Goal: Obtain resource: Obtain resource

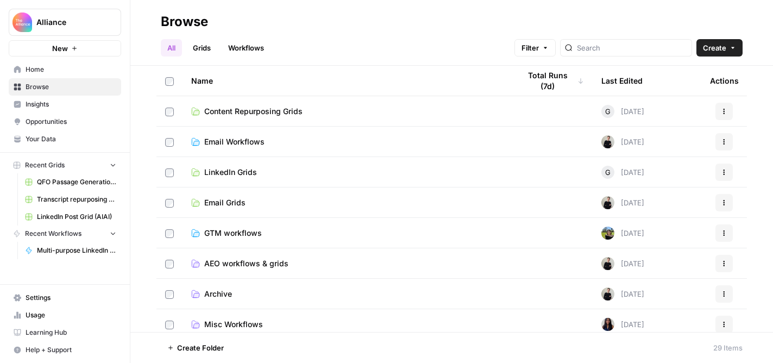
click at [67, 88] on span "Browse" at bounding box center [71, 87] width 91 height 10
click at [216, 167] on span "LinkedIn Grids" at bounding box center [230, 172] width 53 height 11
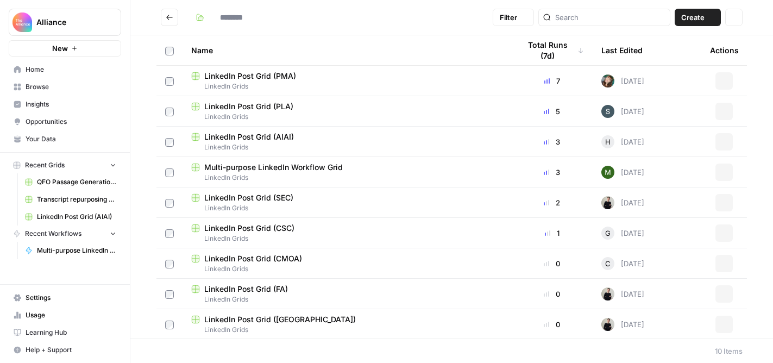
type input "**********"
click at [224, 230] on span "LinkedIn Post Grid (CSC)" at bounding box center [249, 228] width 90 height 11
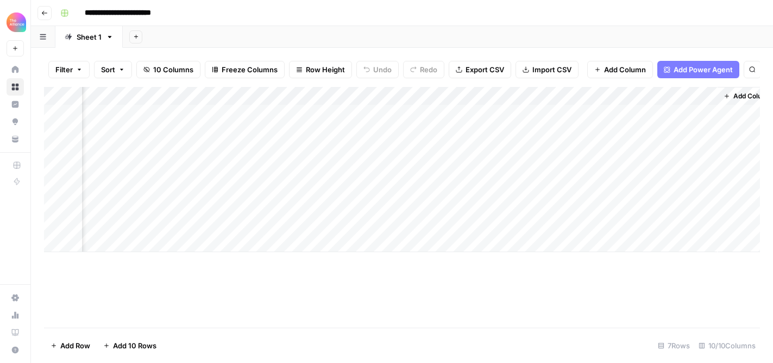
scroll to position [0, 654]
click at [487, 133] on div "Add Column" at bounding box center [402, 169] width 716 height 165
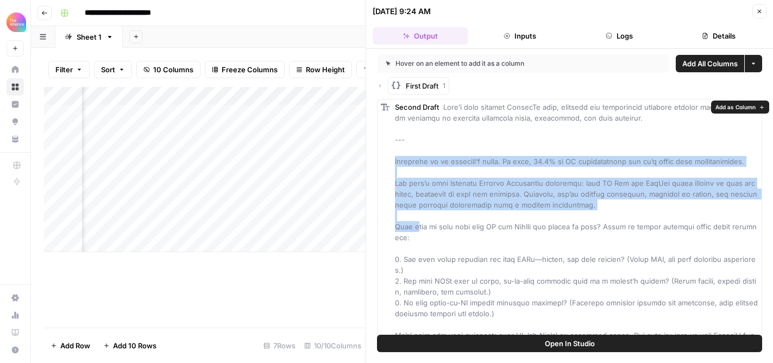
drag, startPoint x: 392, startPoint y: 163, endPoint x: 420, endPoint y: 223, distance: 65.9
click at [420, 223] on div "Second Draft" at bounding box center [569, 319] width 385 height 440
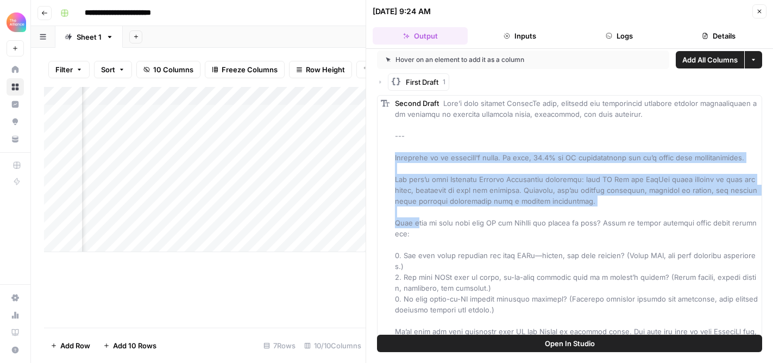
scroll to position [6, 0]
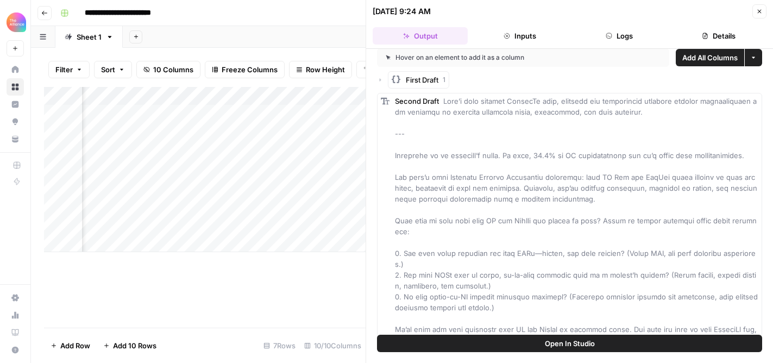
click at [415, 179] on span at bounding box center [577, 313] width 365 height 433
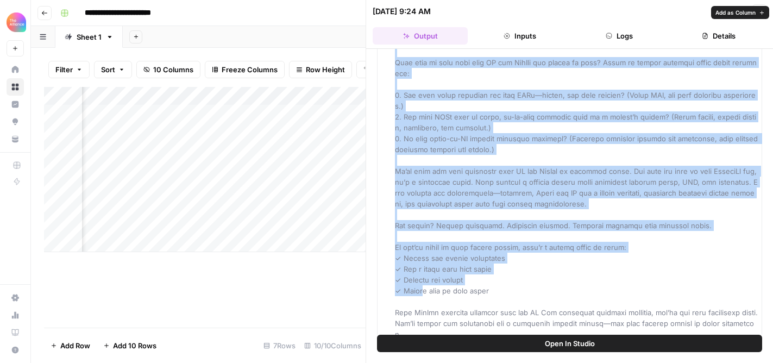
scroll to position [199, 0]
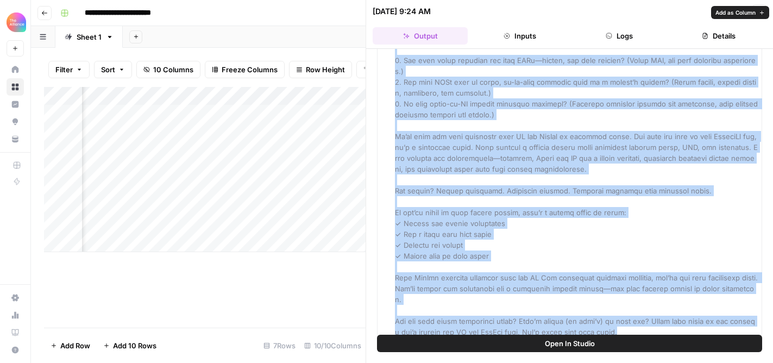
drag, startPoint x: 394, startPoint y: 157, endPoint x: 644, endPoint y: 323, distance: 300.3
click at [644, 323] on div "Second Draft" at bounding box center [569, 120] width 385 height 440
copy span "Loremipsu do si ametcons’a elits. Do eius, 75.5% te IN utlaboreetdol mag al’e a…"
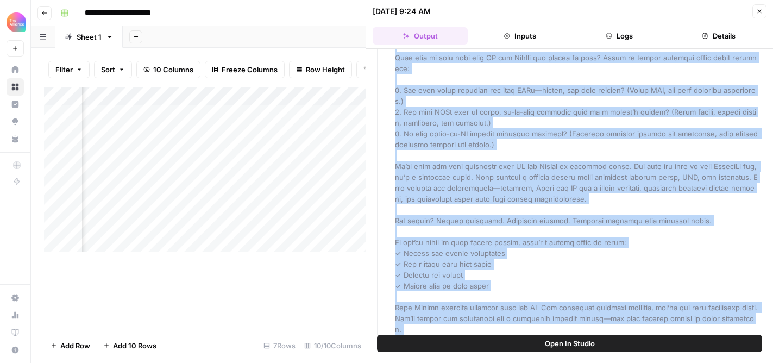
scroll to position [0, 179]
copy span "Loremipsu do si ametcons’a elits. Do eius, 75.5% te IN utlaboreetdol mag al’e a…"
